Goal: Contribute content: Add original content to the website for others to see

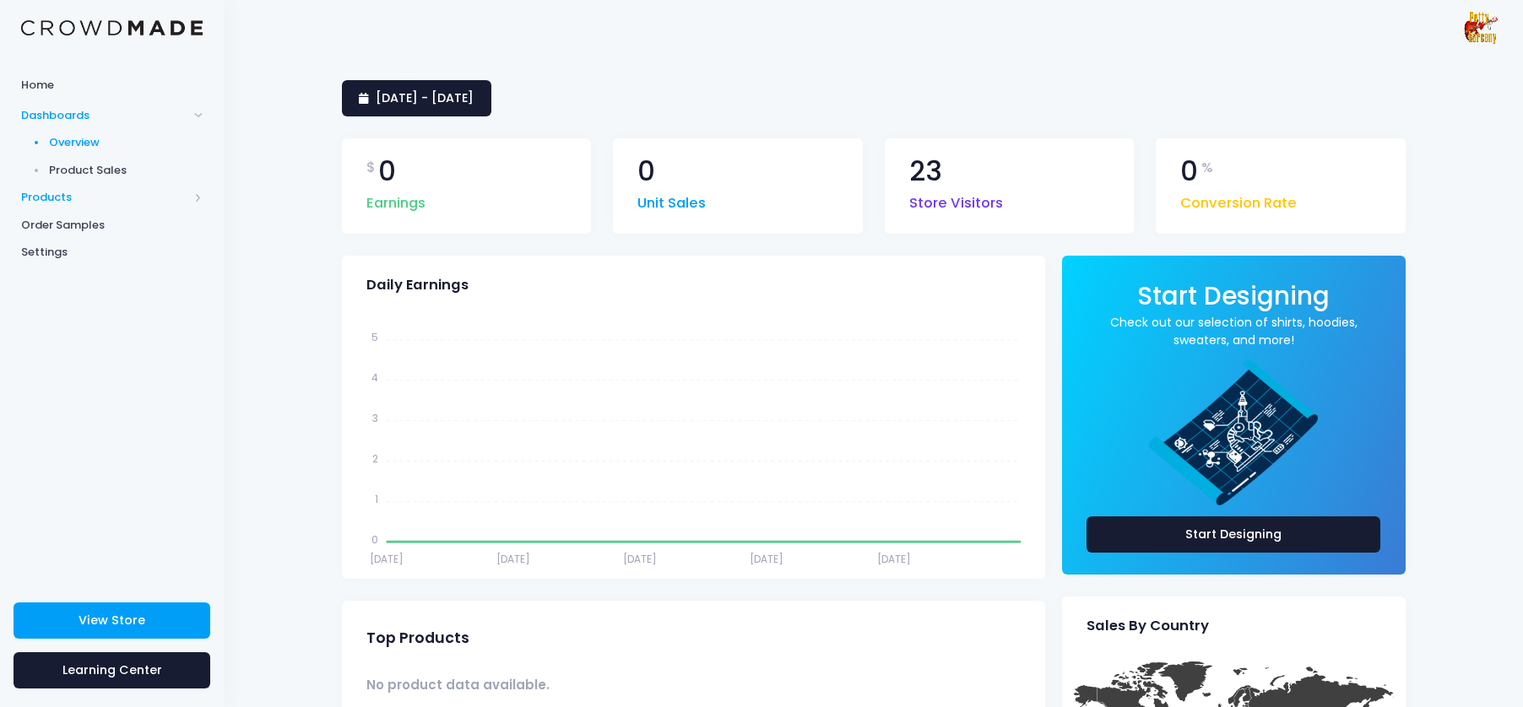
click at [51, 202] on span "Products" at bounding box center [104, 197] width 167 height 17
click at [104, 174] on span "Product Builder" at bounding box center [126, 170] width 154 height 17
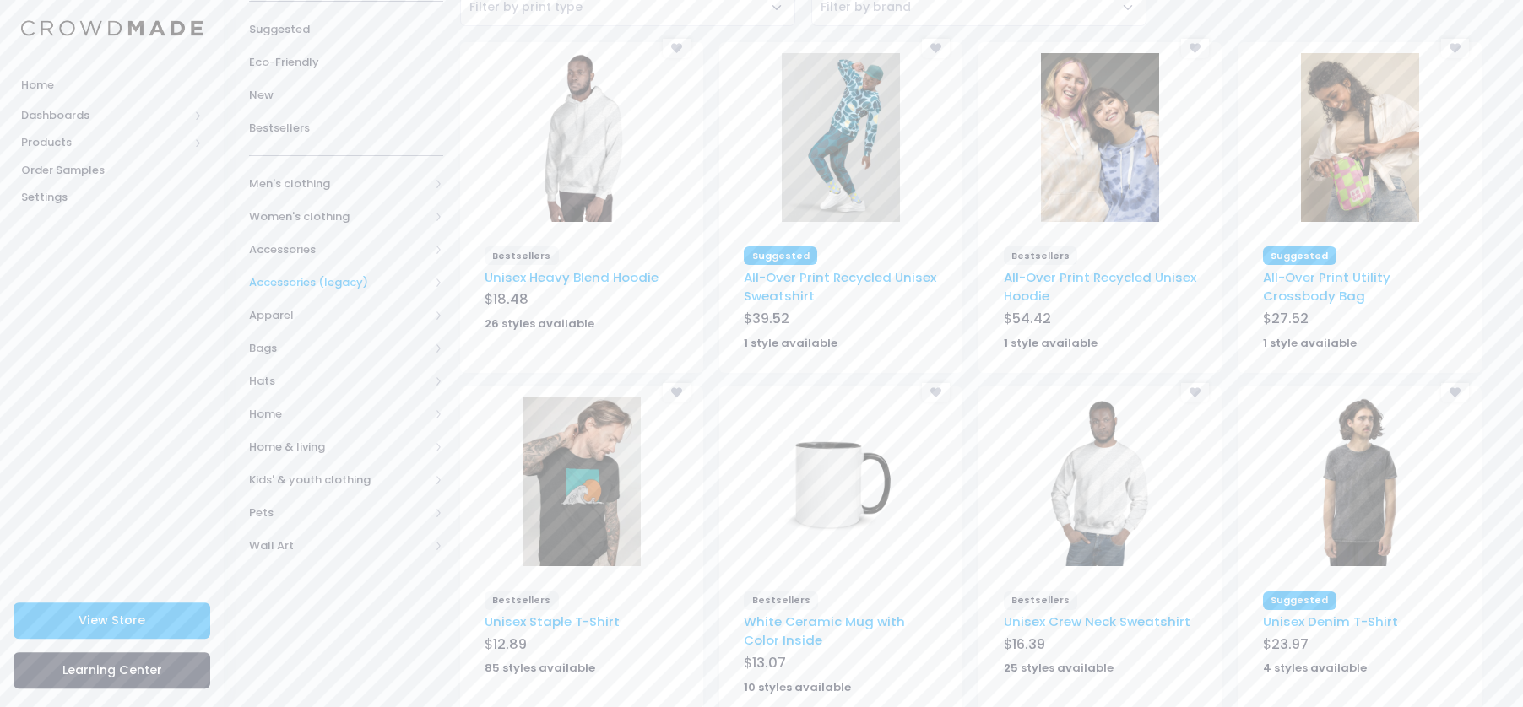
scroll to position [162, 0]
click at [264, 377] on span "Hats" at bounding box center [339, 379] width 180 height 17
click at [295, 409] on span "All Hats" at bounding box center [349, 412] width 147 height 17
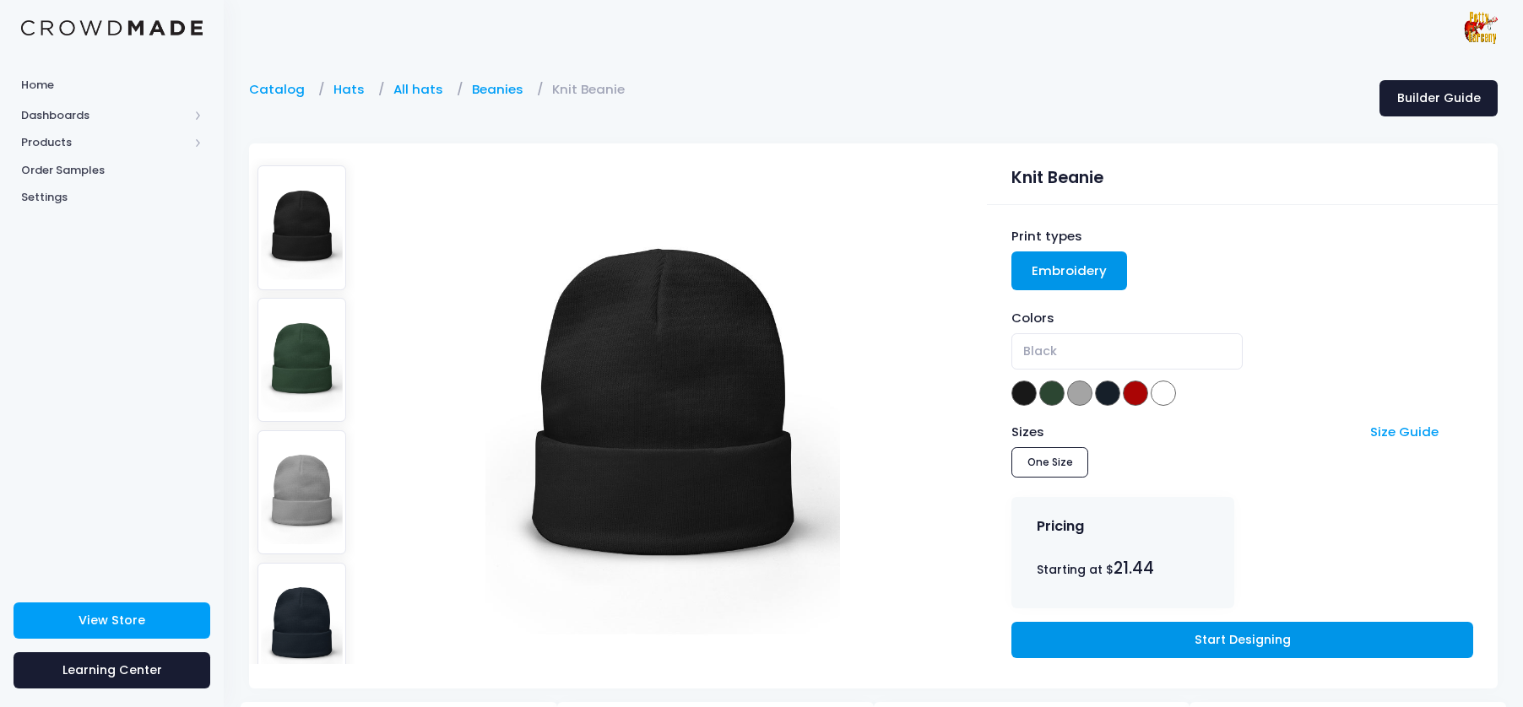
click at [1177, 645] on link "Start Designing" at bounding box center [1241, 640] width 461 height 36
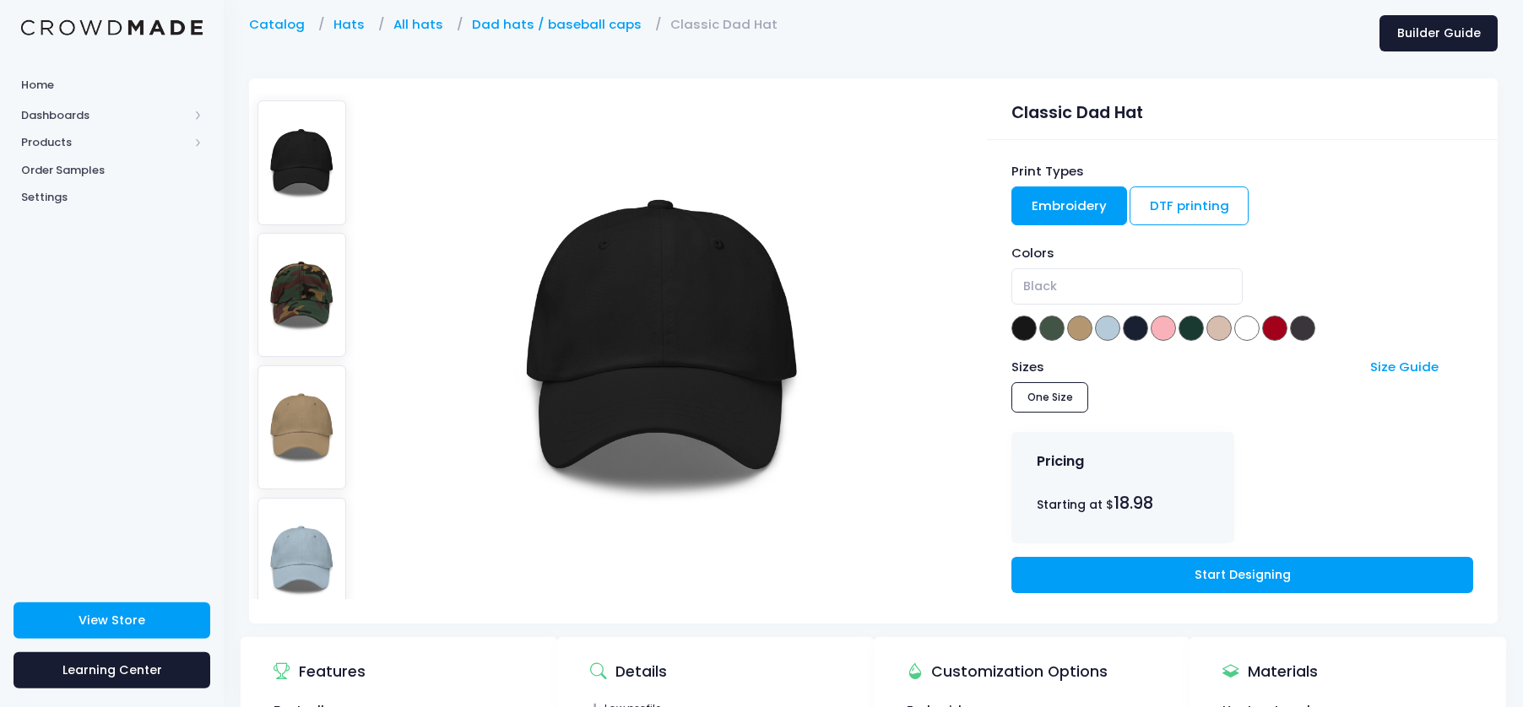
scroll to position [81, 0]
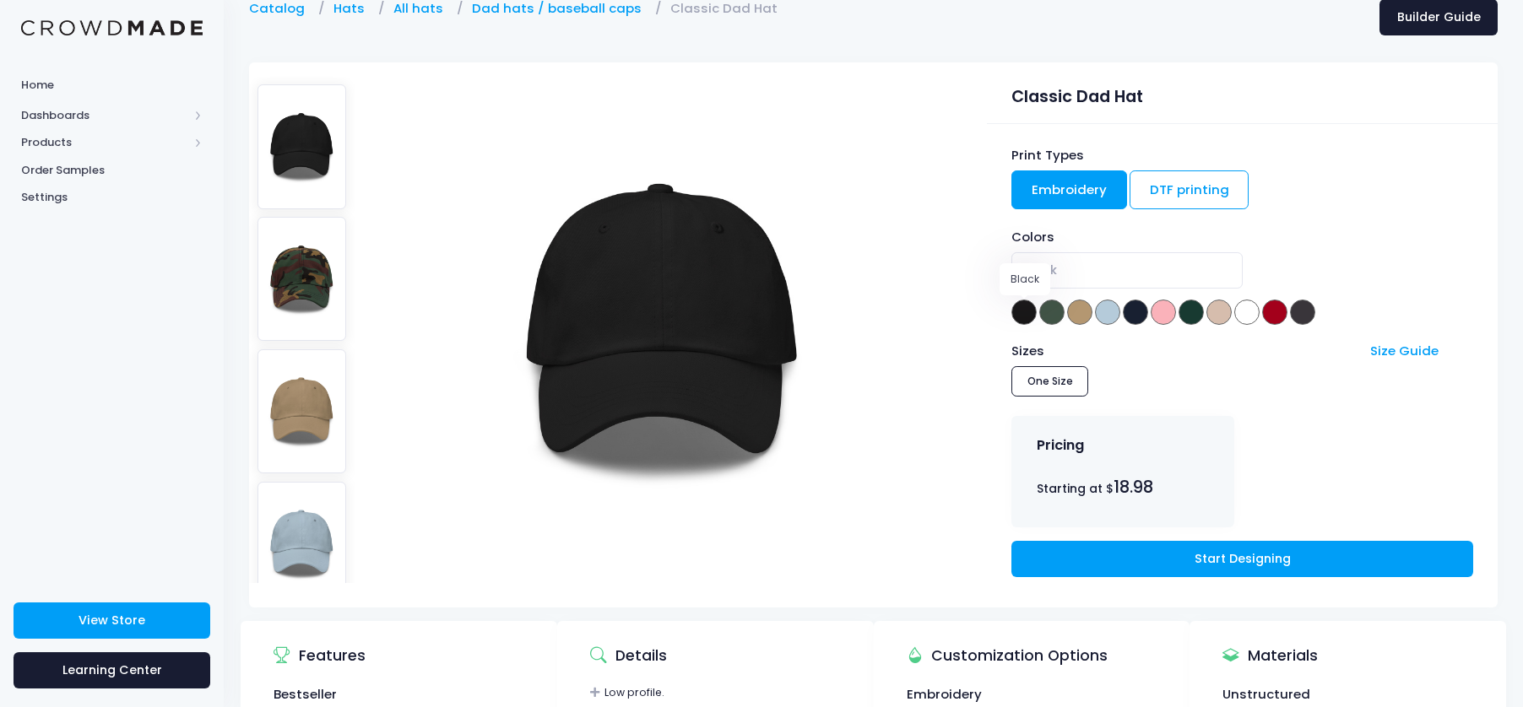
click at [1027, 308] on span at bounding box center [1023, 312] width 25 height 25
click at [691, 284] on img at bounding box center [662, 330] width 355 height 507
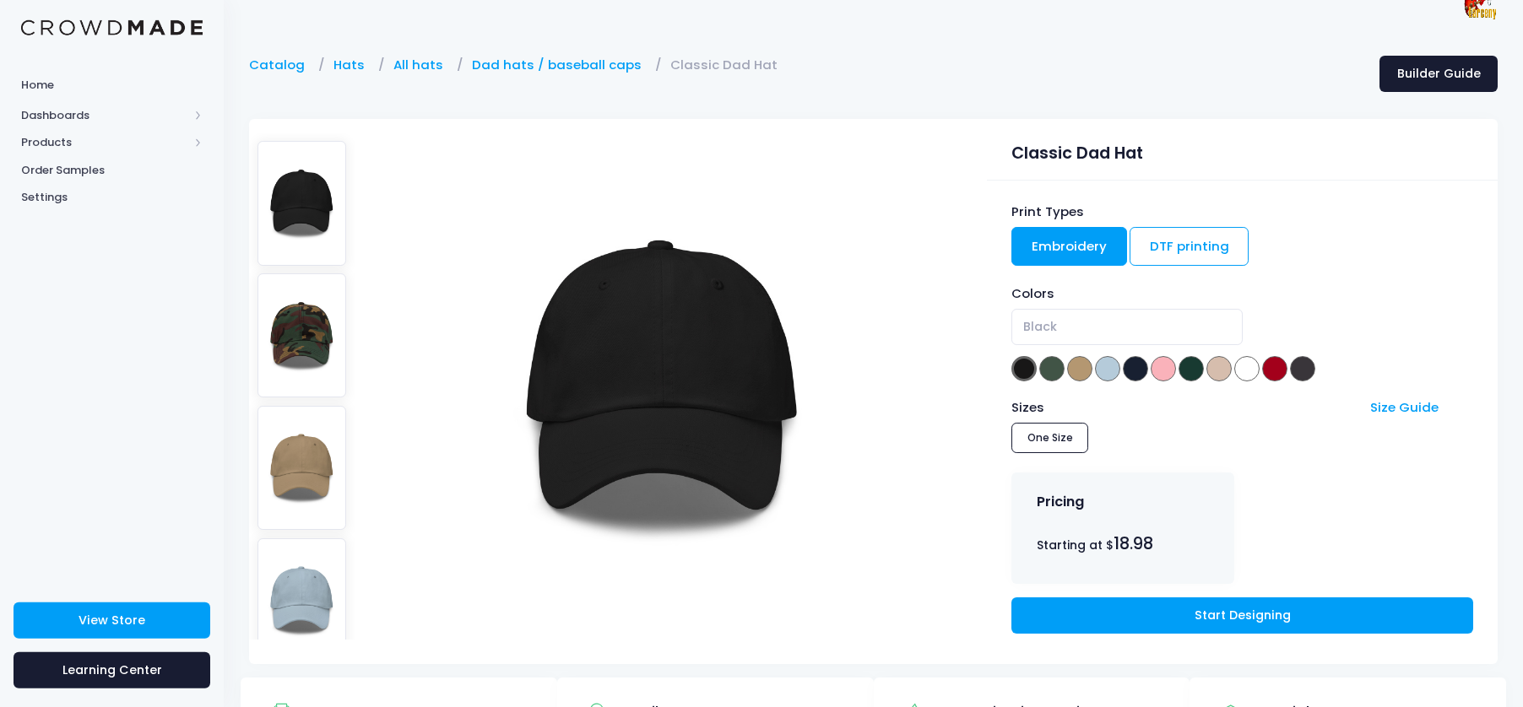
scroll to position [27, 0]
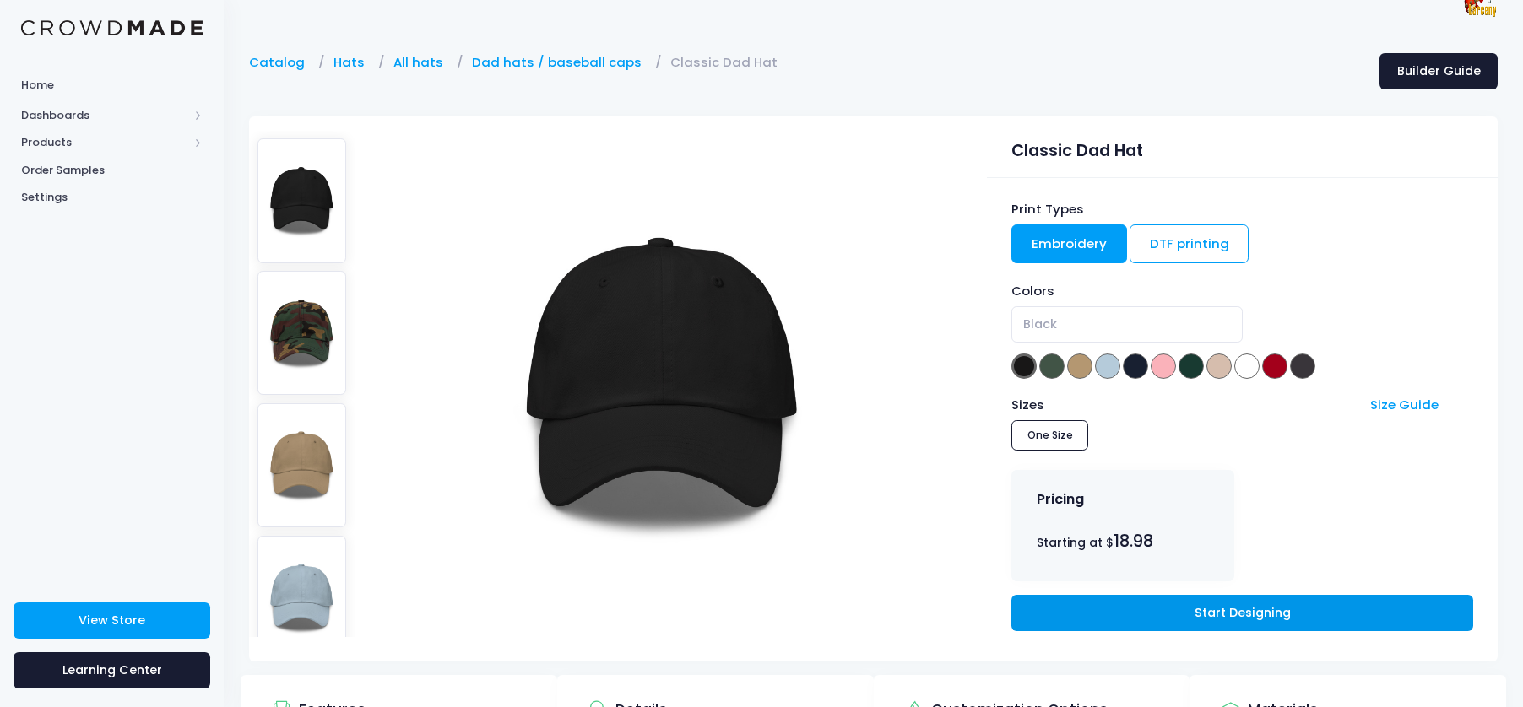
click at [1247, 616] on link "Start Designing" at bounding box center [1241, 613] width 461 height 36
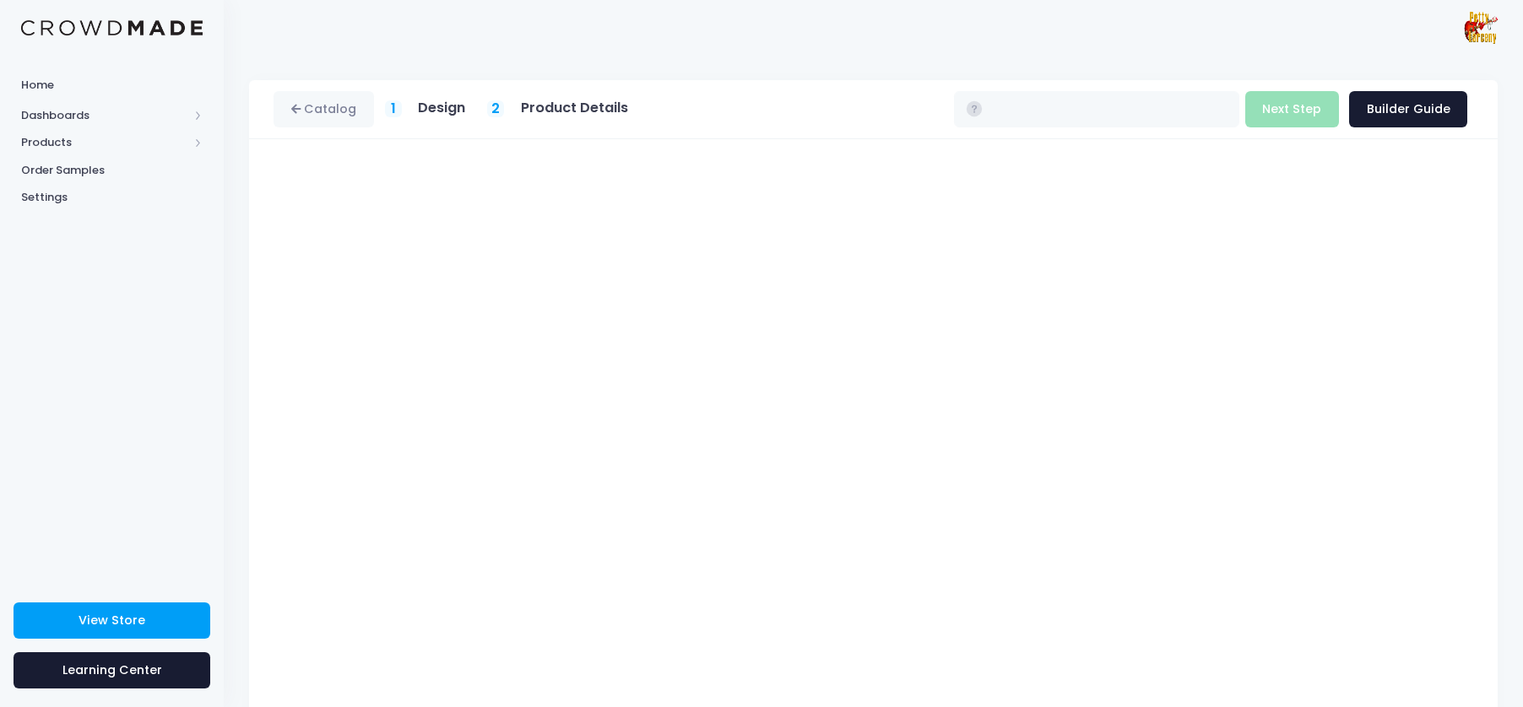
type input "$24.87"
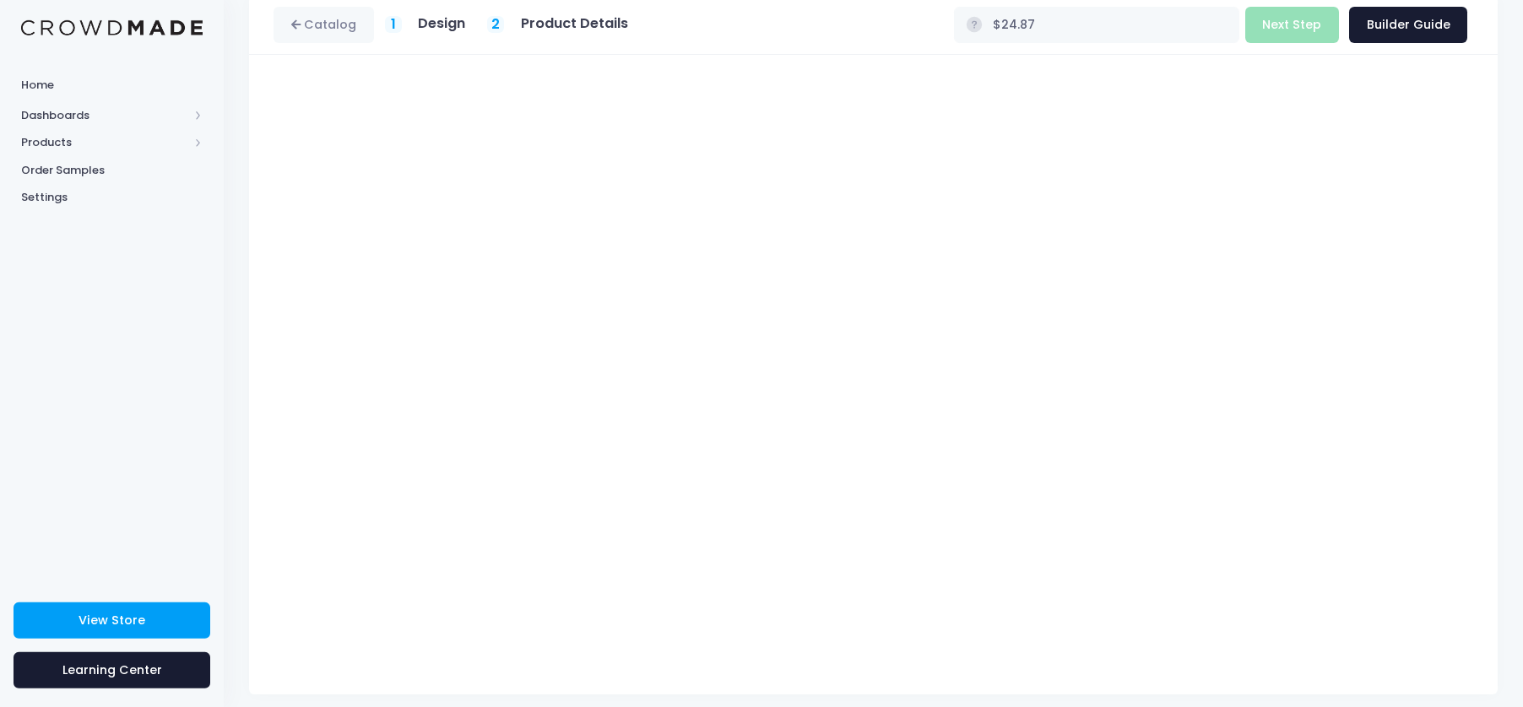
scroll to position [96, 0]
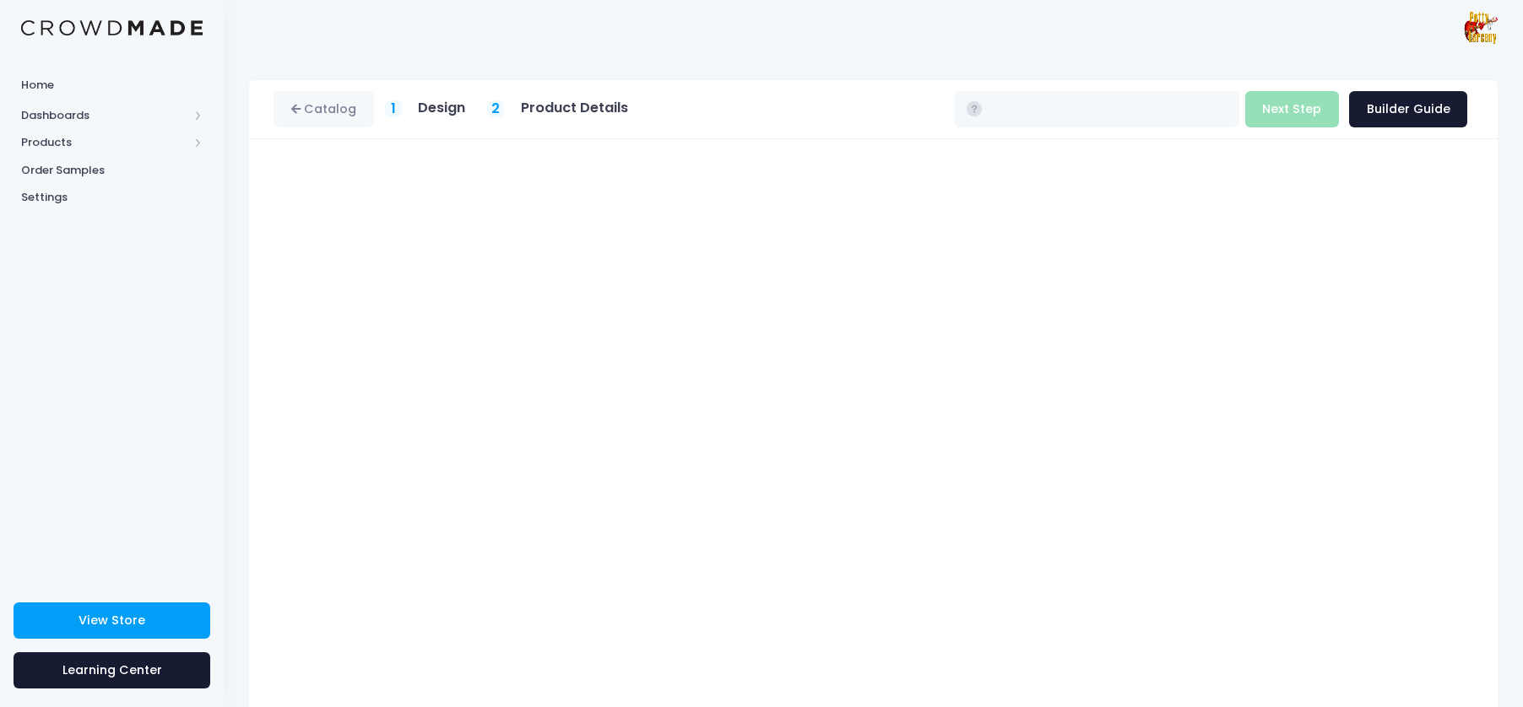
type input "$21.44"
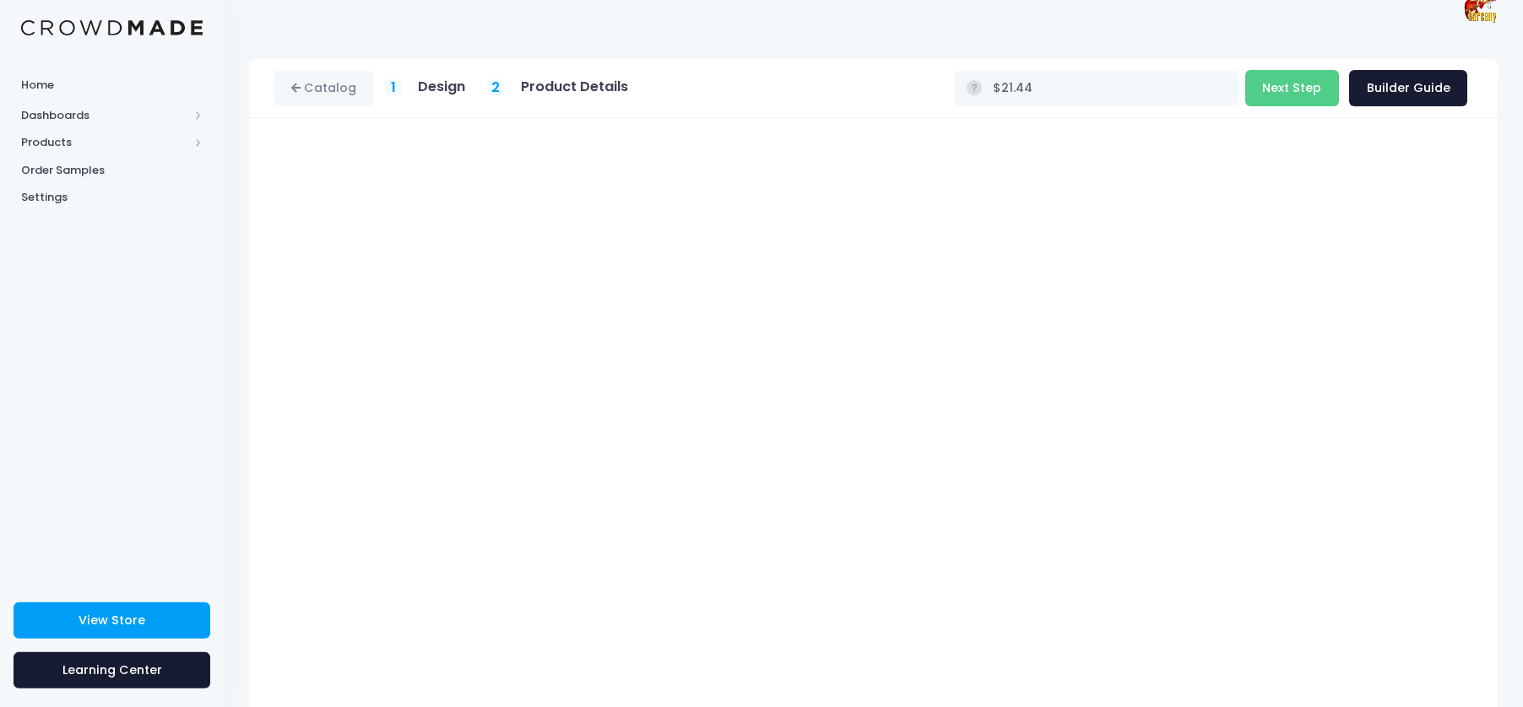
scroll to position [29, 0]
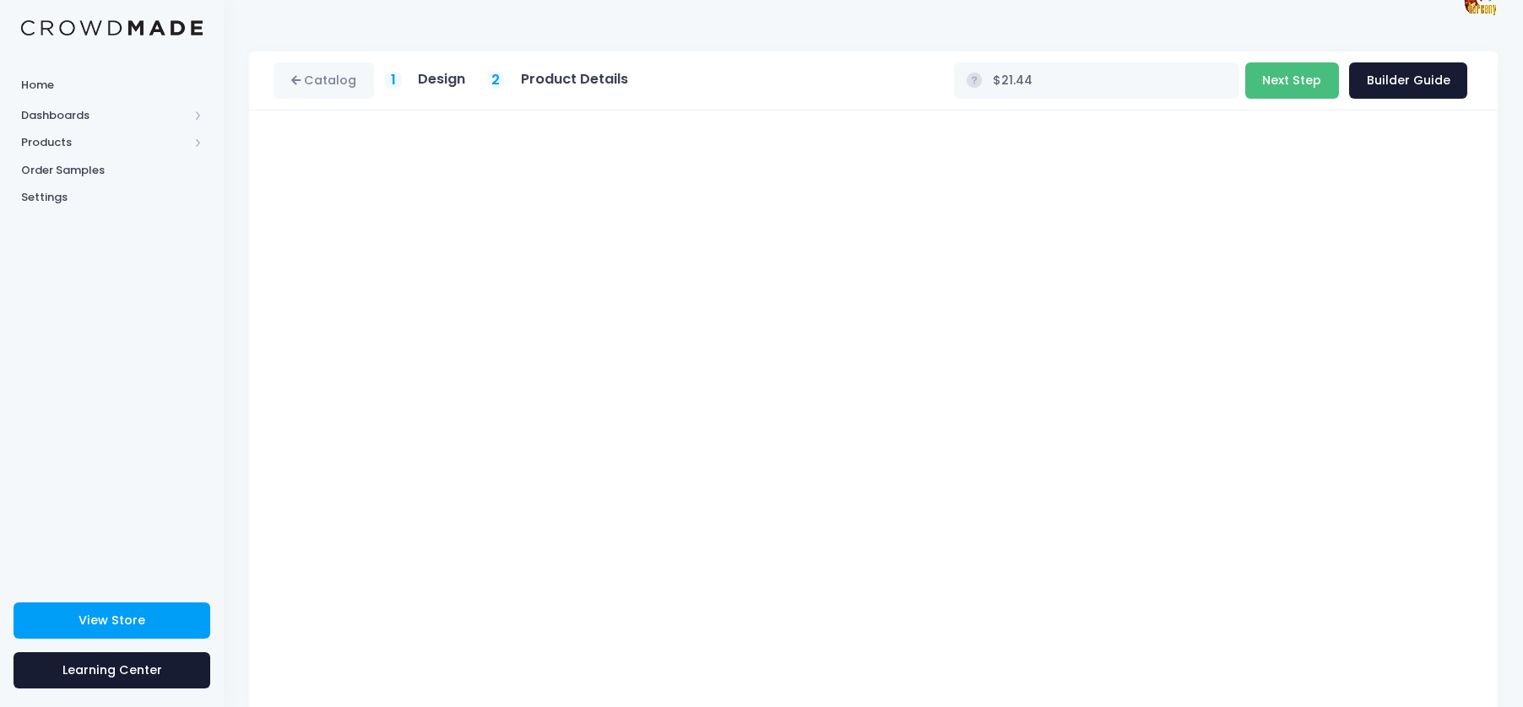
click at [1306, 81] on button "Next Step" at bounding box center [1292, 80] width 94 height 36
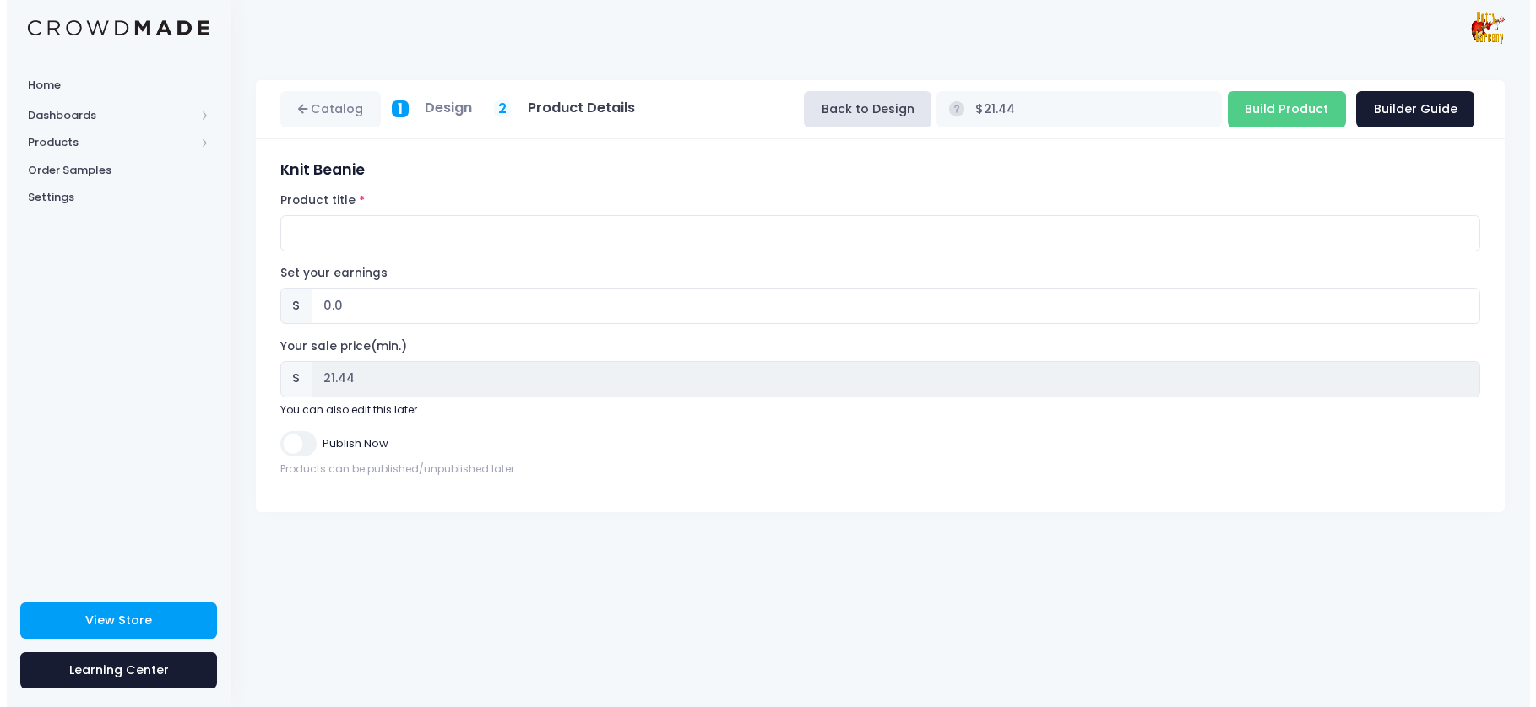
scroll to position [0, 0]
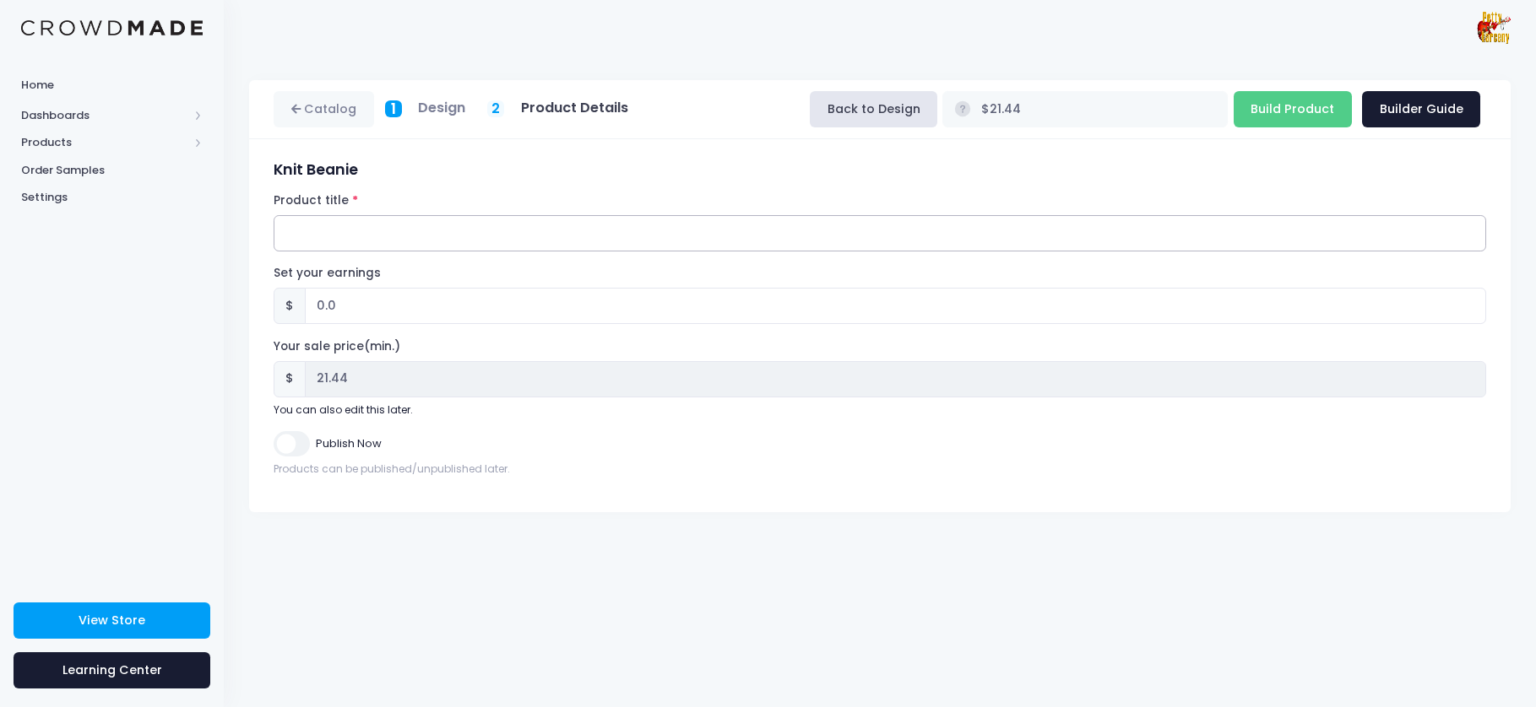
click at [400, 225] on input "Product title" at bounding box center [880, 233] width 1212 height 36
type input "Disrupted Science Beanie"
click at [1309, 108] on input "Build Product" at bounding box center [1292, 109] width 118 height 36
type input "Building product..."
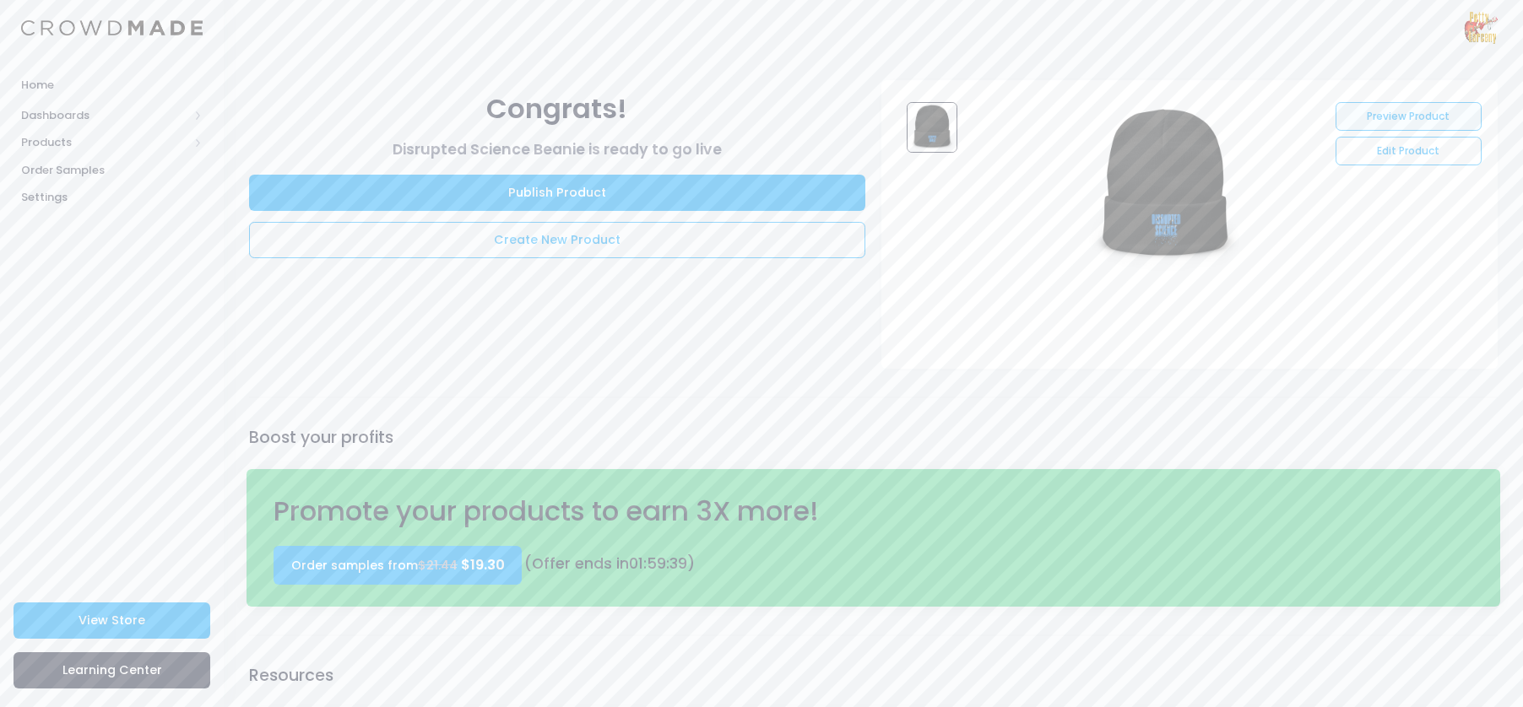
click at [1412, 117] on link "Preview Product" at bounding box center [1409, 116] width 146 height 29
